Goal: Feedback & Contribution: Contribute content

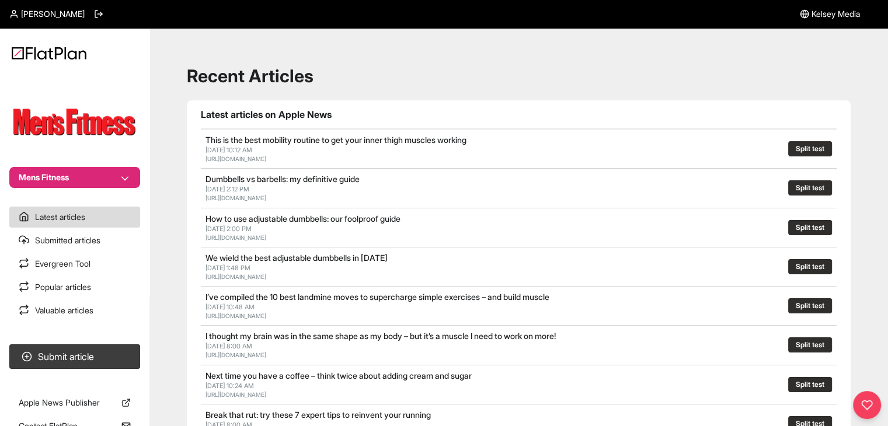
click at [82, 179] on button "Mens Fitness" at bounding box center [74, 177] width 131 height 21
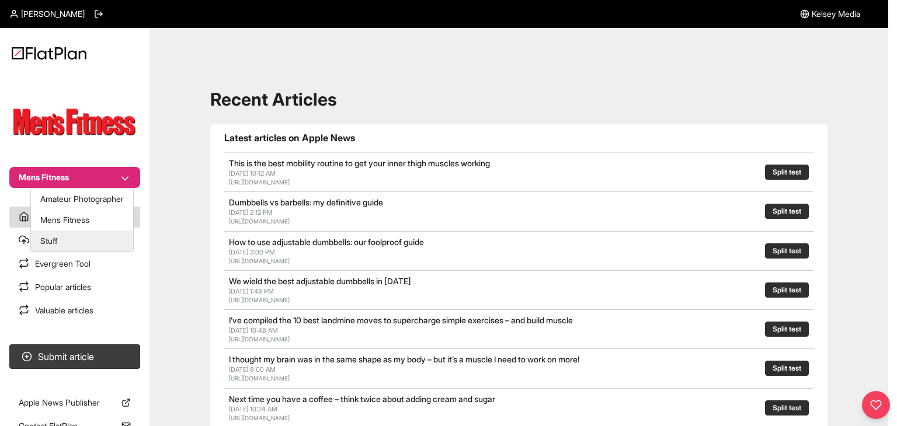
click at [98, 235] on button "Stuff" at bounding box center [82, 241] width 102 height 21
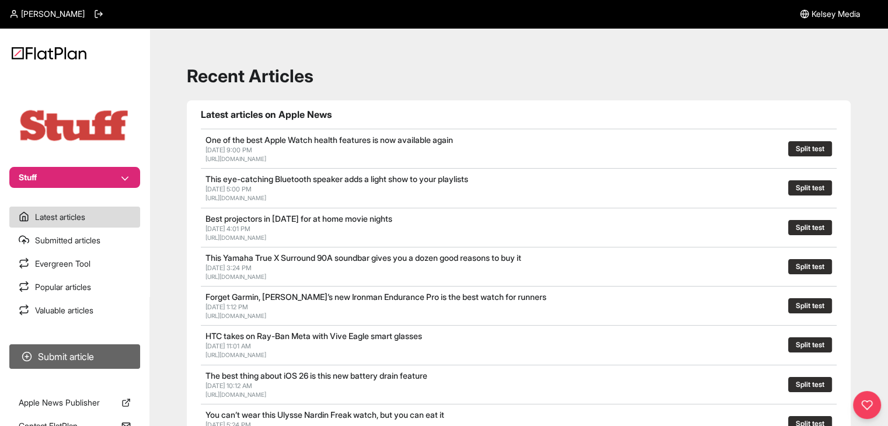
click at [126, 350] on button "Submit article" at bounding box center [74, 356] width 131 height 25
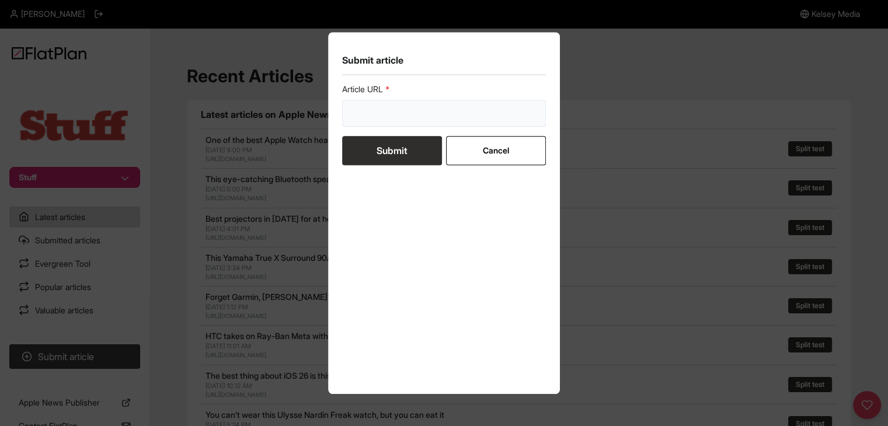
click at [347, 118] on input "url" at bounding box center [444, 113] width 204 height 27
paste input "https://www.stuff.tv/features/best-4k-tv/"
type input "https://www.stuff.tv/features/best-4k-tv/"
click at [388, 149] on button "Submit" at bounding box center [392, 150] width 100 height 29
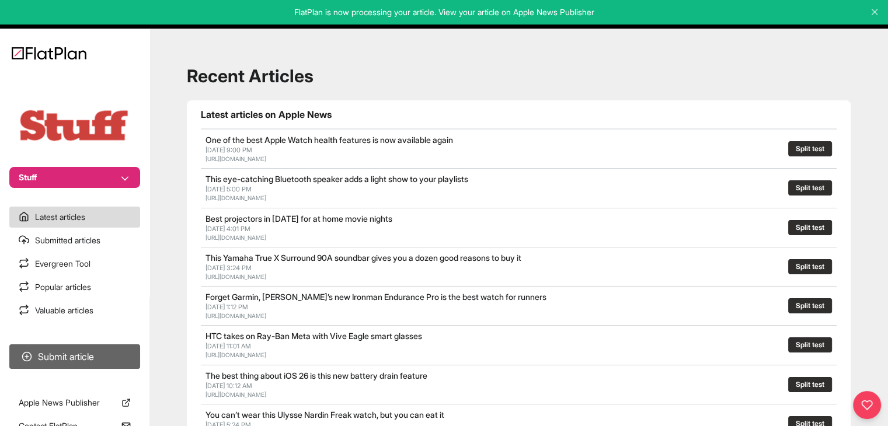
click at [100, 365] on button "Submit article" at bounding box center [74, 356] width 131 height 25
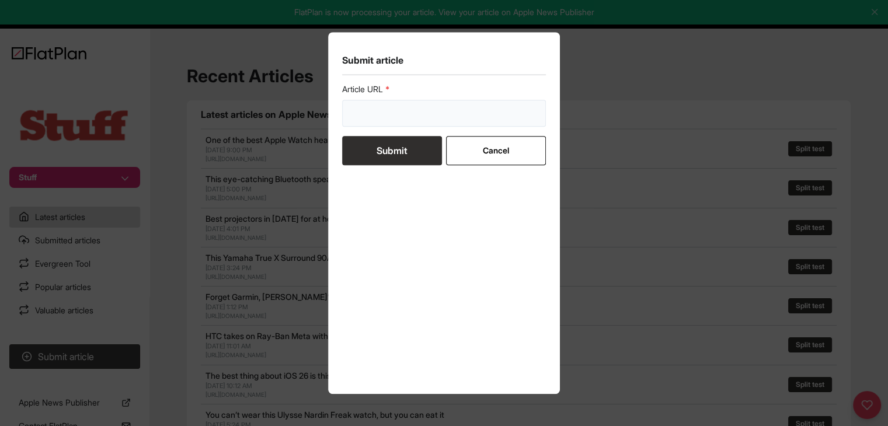
click at [378, 118] on input "url" at bounding box center [444, 113] width 204 height 27
paste input "https://www.stuff.tv/review/tesla-model-3-2024-review/"
type input "https://www.stuff.tv/review/tesla-model-3-2024-review/"
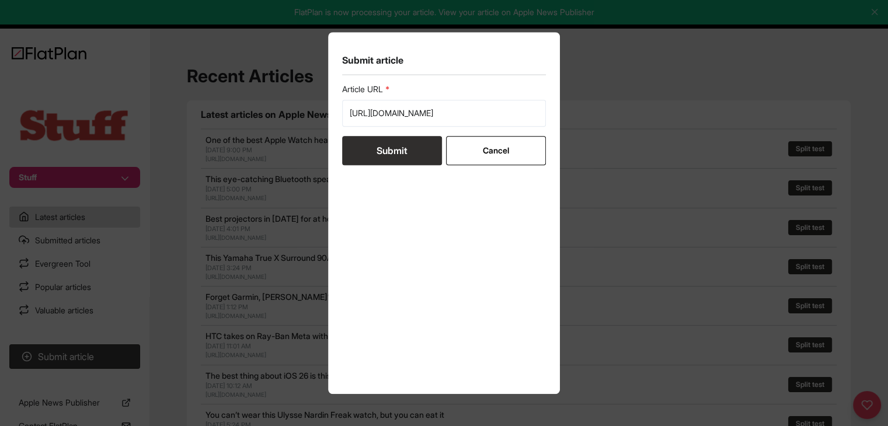
click at [384, 158] on button "Submit" at bounding box center [392, 150] width 100 height 29
